Goal: Task Accomplishment & Management: Manage account settings

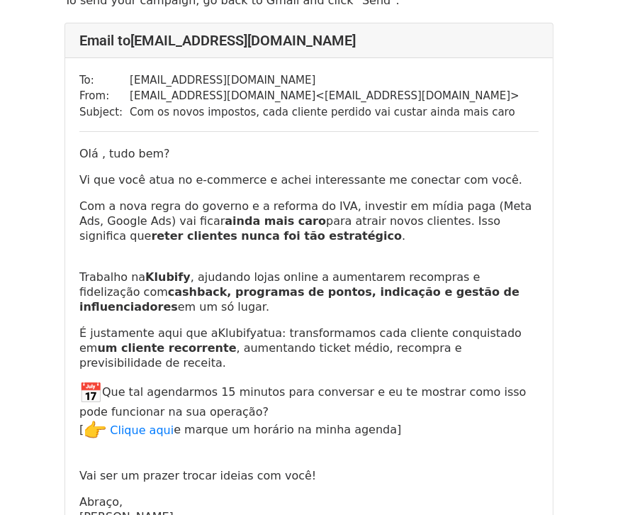
scroll to position [157, 0]
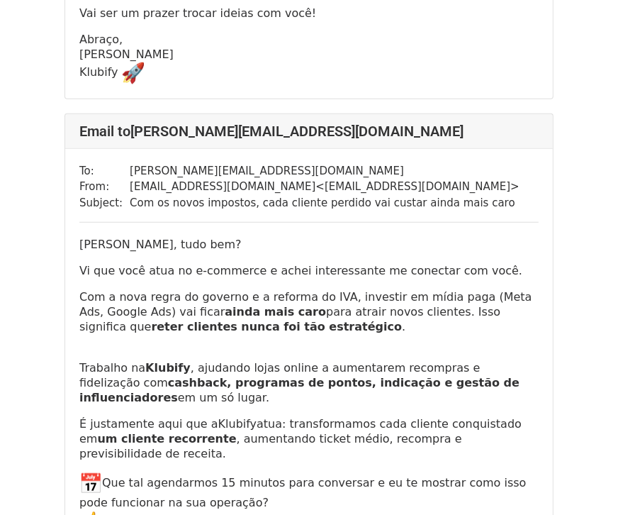
scroll to position [3387, 0]
